Goal: Task Accomplishment & Management: Complete application form

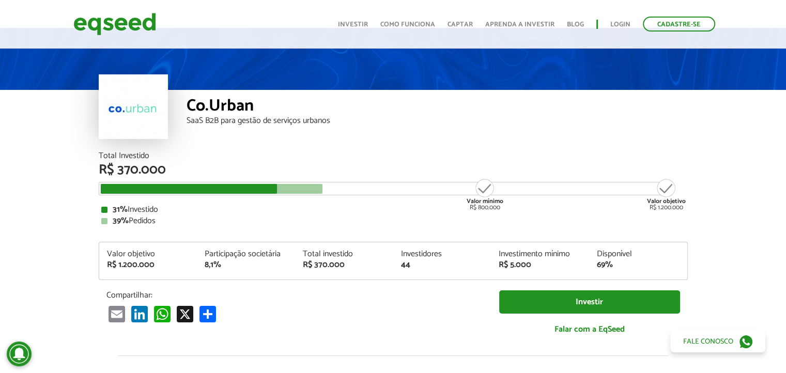
scroll to position [52, 0]
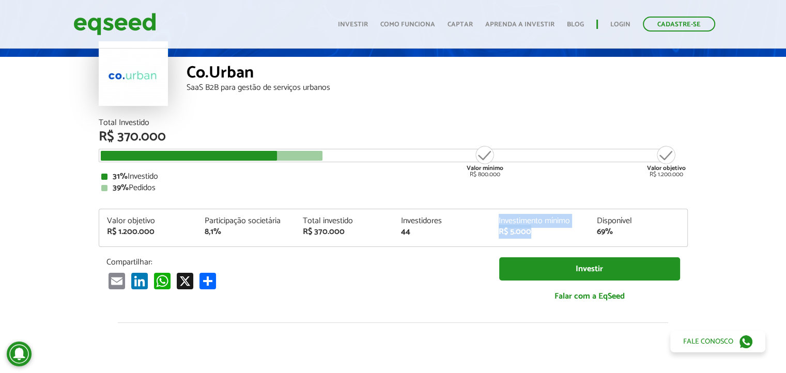
drag, startPoint x: 546, startPoint y: 232, endPoint x: 460, endPoint y: 237, distance: 85.9
click at [460, 237] on div "Valor objetivo R$ 1.200.000 Participação societária 8,1% Total investido R$ 370…" at bounding box center [393, 231] width 588 height 29
click at [451, 234] on div "44" at bounding box center [442, 232] width 83 height 8
drag, startPoint x: 361, startPoint y: 234, endPoint x: 294, endPoint y: 234, distance: 66.7
click at [294, 234] on div "Valor objetivo R$ 1.200.000 Participação societária 8,1% Total investido R$ 370…" at bounding box center [393, 231] width 588 height 29
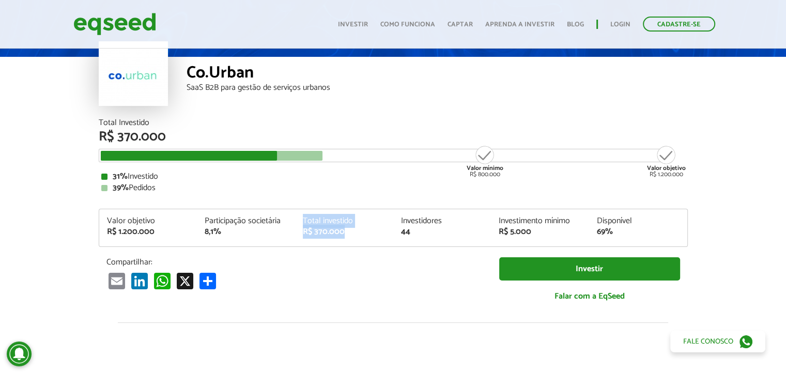
click at [243, 234] on div "8,1%" at bounding box center [246, 232] width 83 height 8
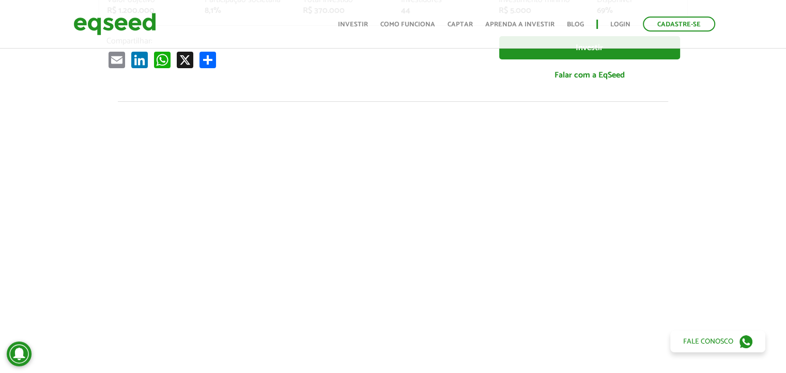
scroll to position [155, 0]
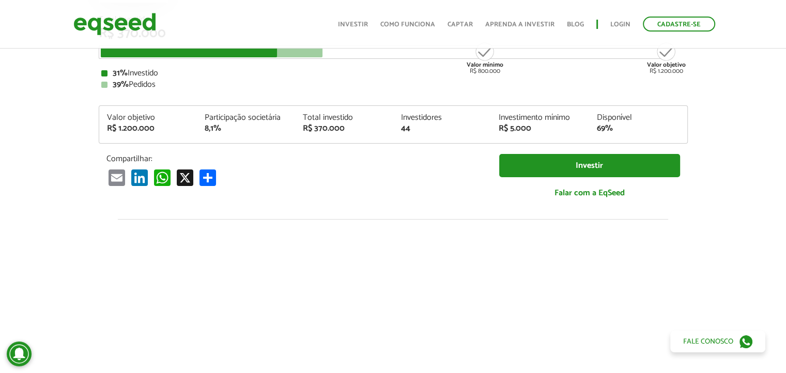
click at [750, 168] on article "Co.Urban SaaS B2B para gestão de serviços urbanos Total Investido R$ 370.000 Va…" at bounding box center [393, 231] width 786 height 680
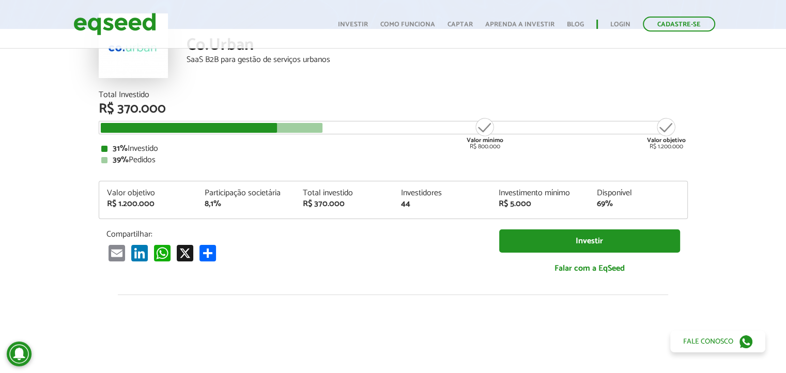
scroll to position [0, 0]
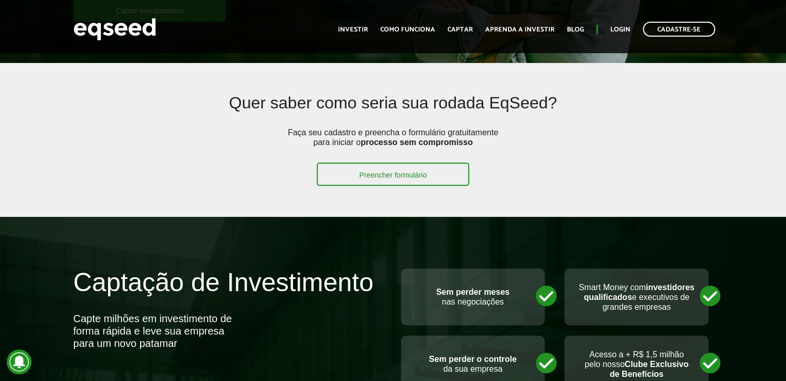
scroll to position [258, 0]
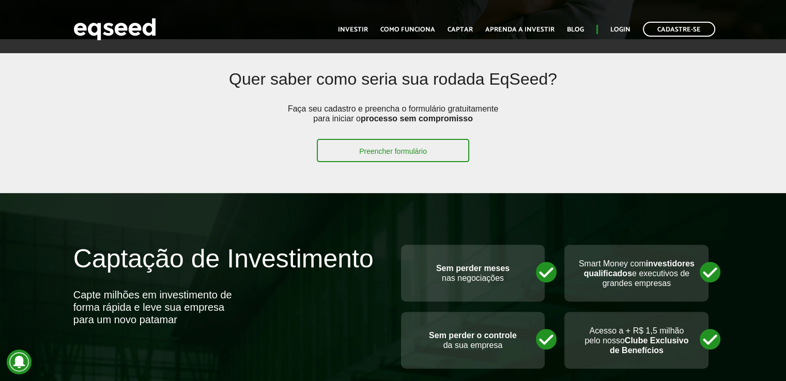
click at [421, 135] on p "Faça seu cadastro e preencha o formulário gratuitamente para iniciar o processo…" at bounding box center [393, 121] width 217 height 35
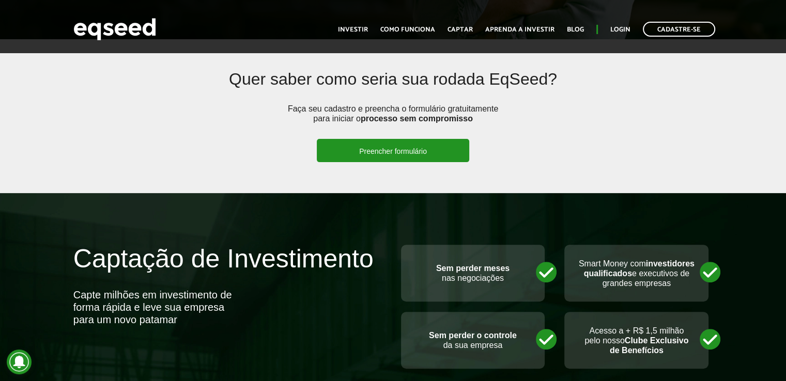
click at [424, 147] on link "Preencher formulário" at bounding box center [393, 150] width 152 height 23
